Goal: Task Accomplishment & Management: Use online tool/utility

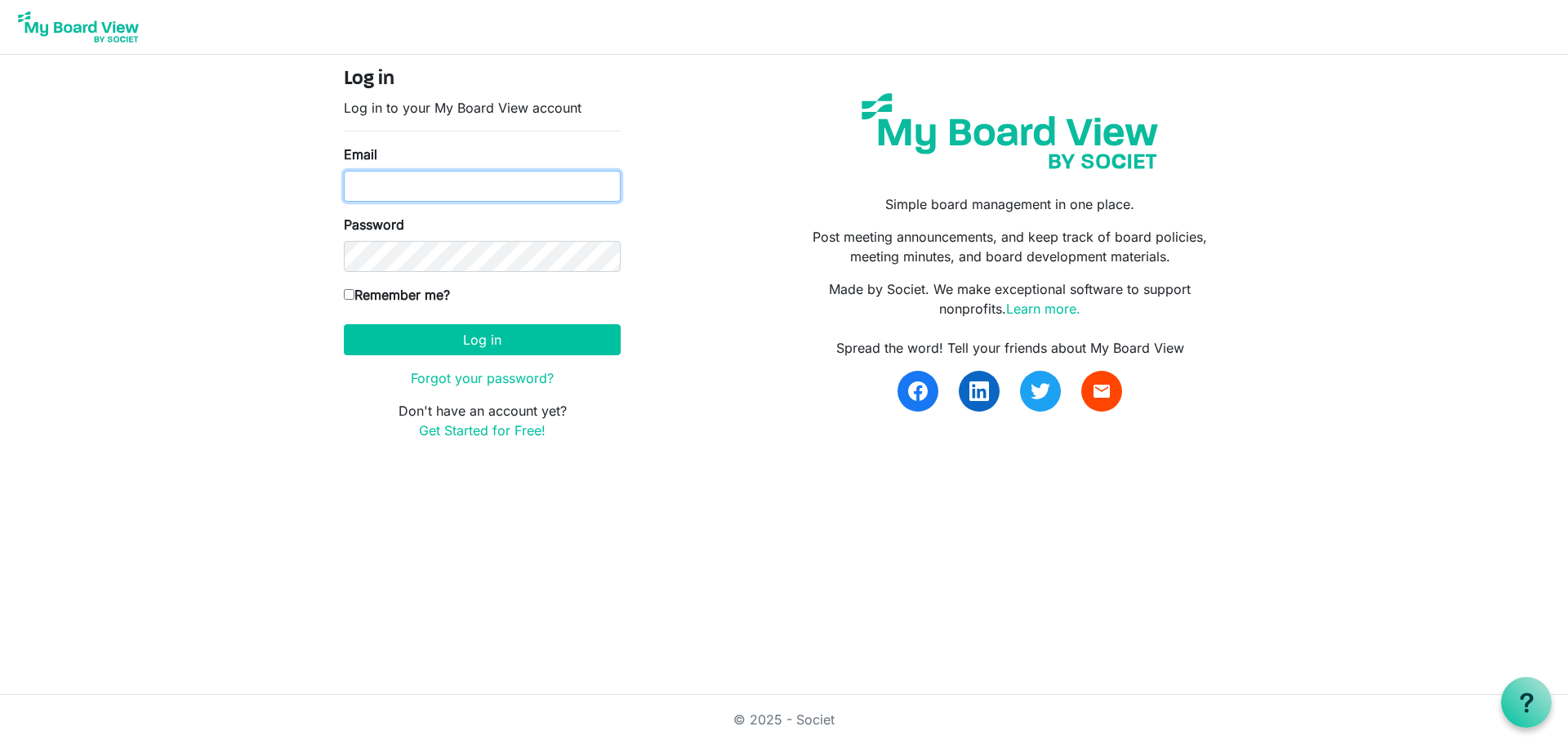
type input "jonjie.lockman@intervineinc.com"
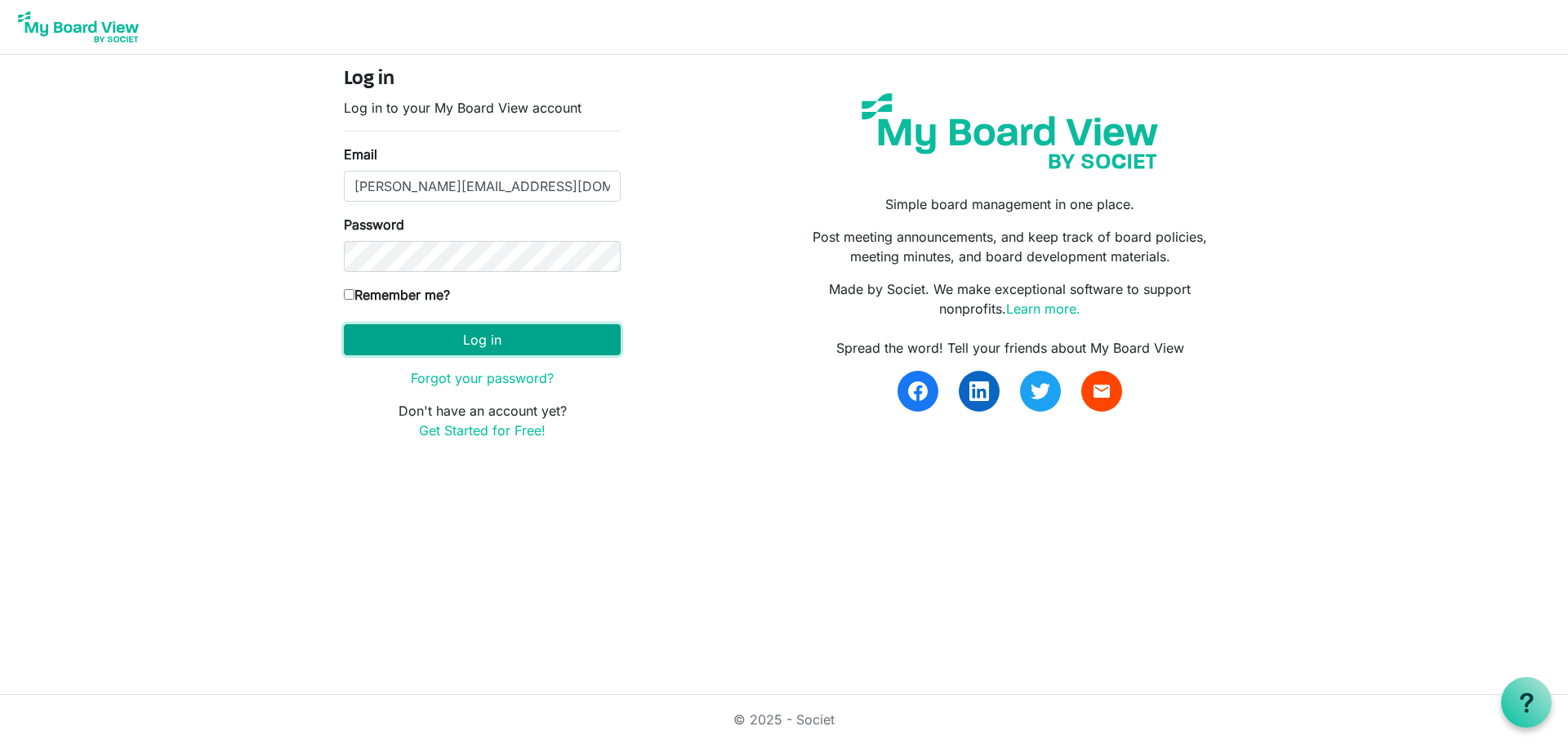
drag, startPoint x: 0, startPoint y: 0, endPoint x: 574, endPoint y: 333, distance: 663.6
click at [574, 333] on button "Log in" at bounding box center [482, 340] width 277 height 31
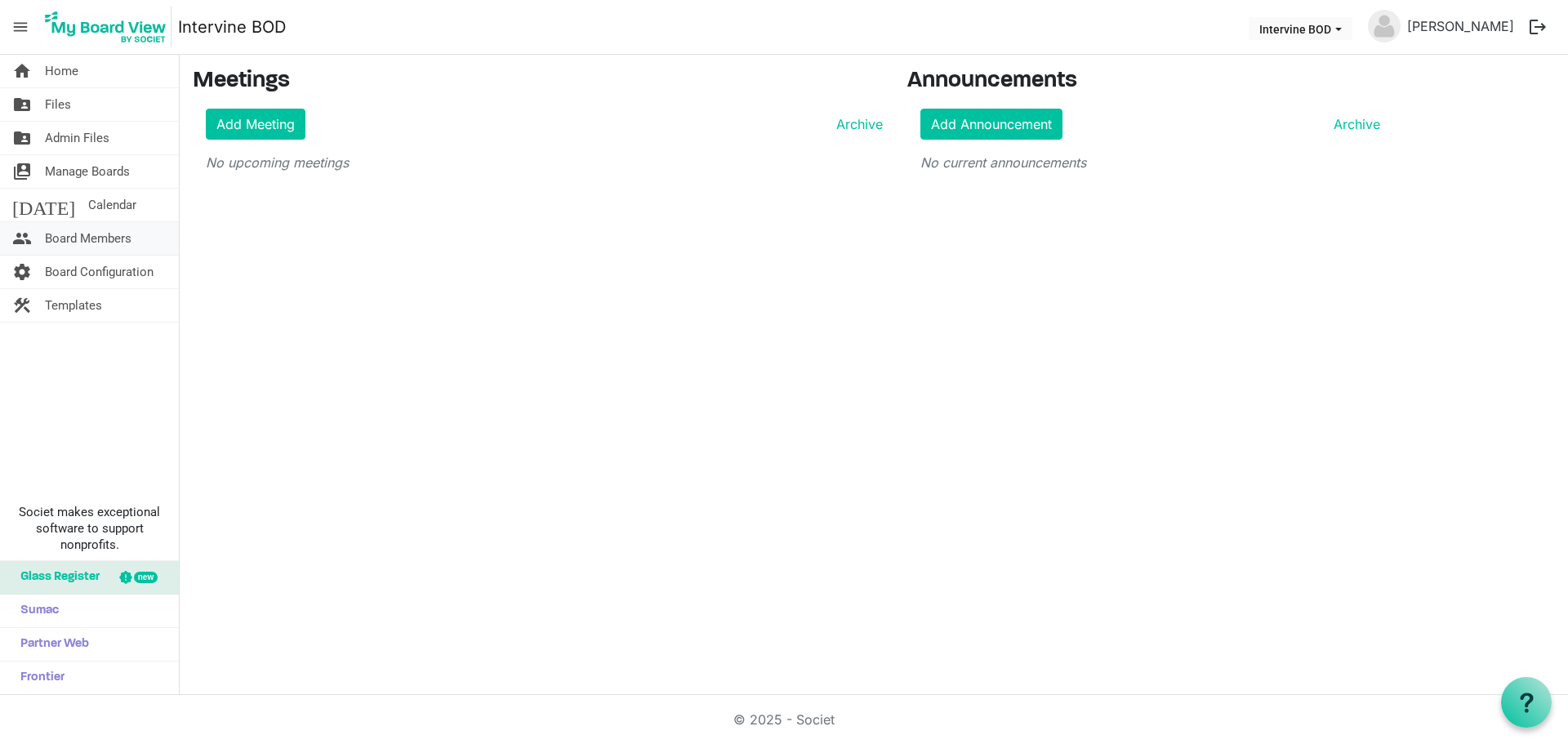
click at [111, 245] on span "Board Members" at bounding box center [88, 239] width 87 height 33
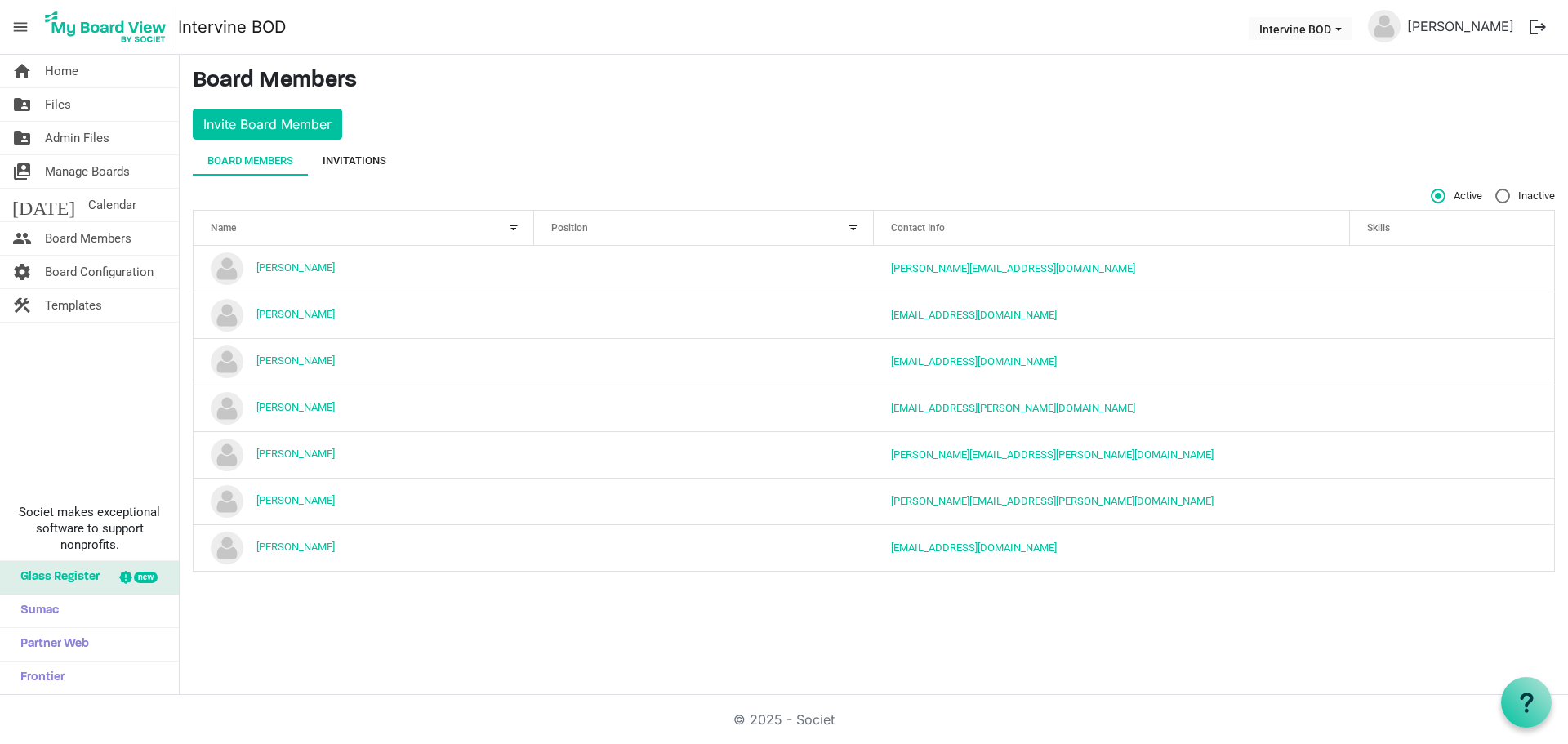
click at [382, 156] on div "Invitations" at bounding box center [355, 160] width 64 height 16
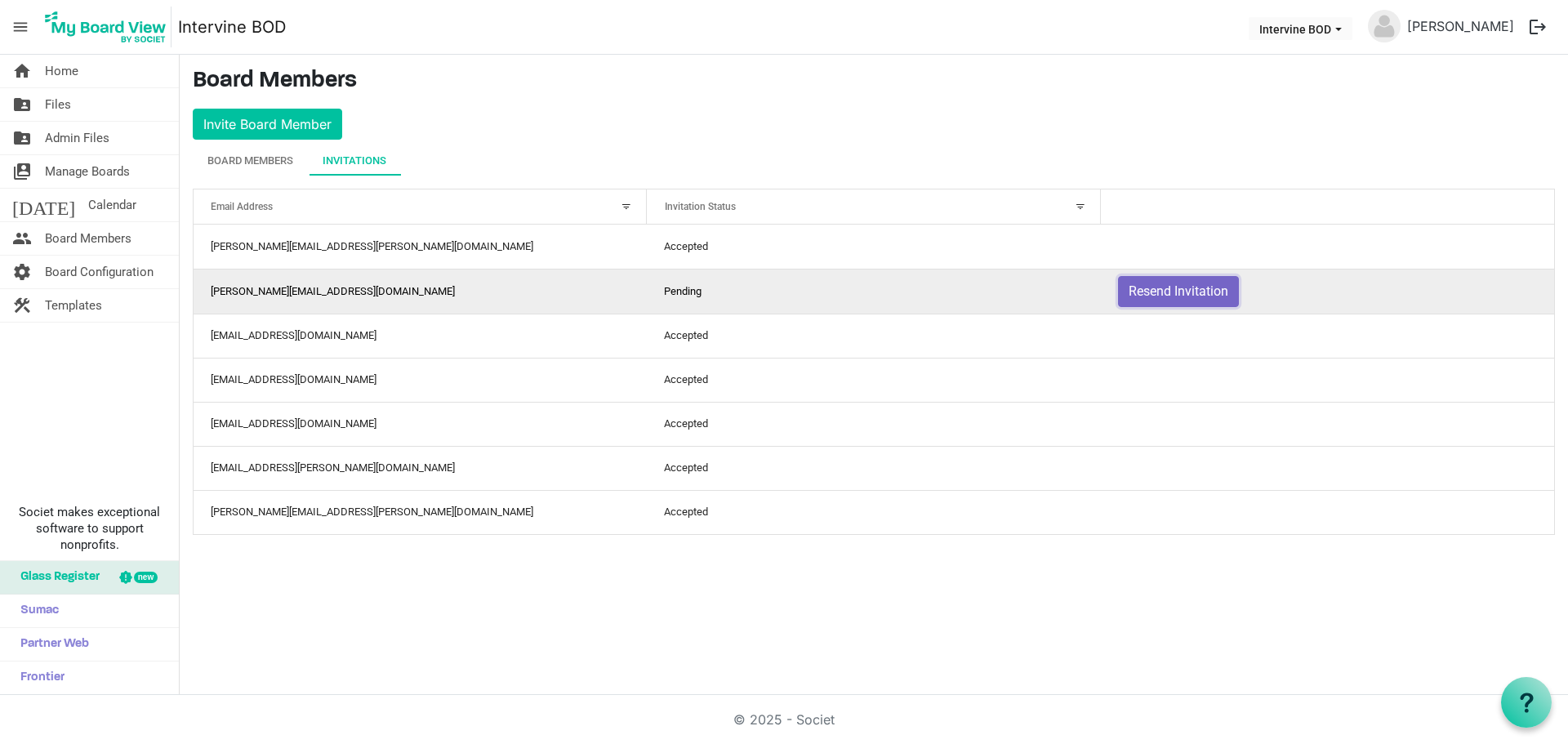
click at [1190, 293] on button "Resend Invitation" at bounding box center [1178, 292] width 121 height 31
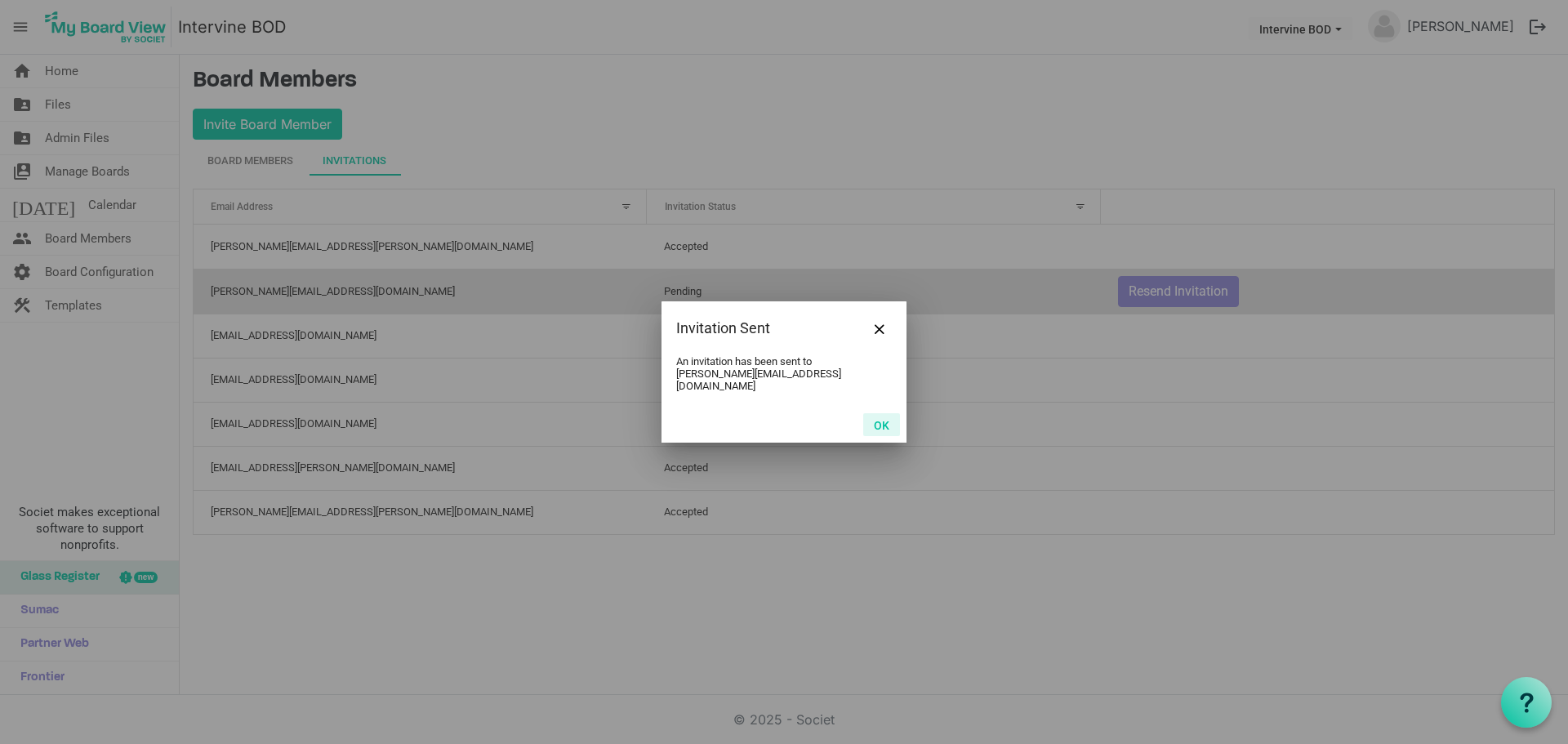
click at [886, 418] on button "OK" at bounding box center [881, 425] width 37 height 23
